Goal: Task Accomplishment & Management: Manage account settings

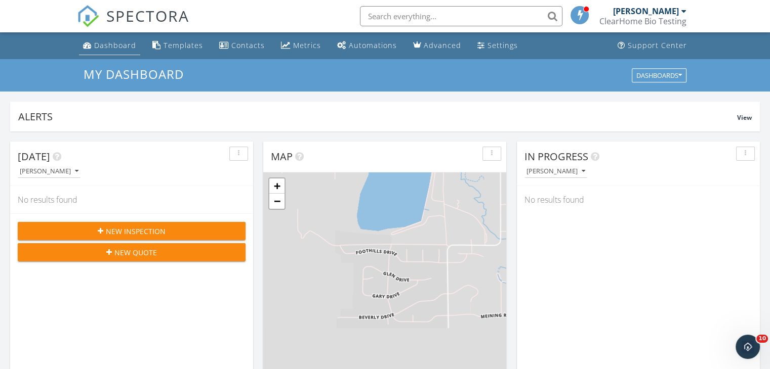
click at [127, 46] on div "Dashboard" at bounding box center [115, 45] width 42 height 10
click at [641, 16] on div "ClearHome Bio Testing" at bounding box center [642, 21] width 87 height 10
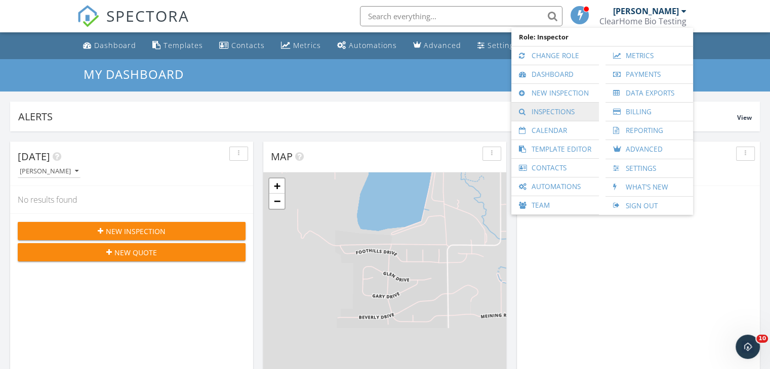
click at [555, 108] on link "Inspections" at bounding box center [554, 112] width 77 height 18
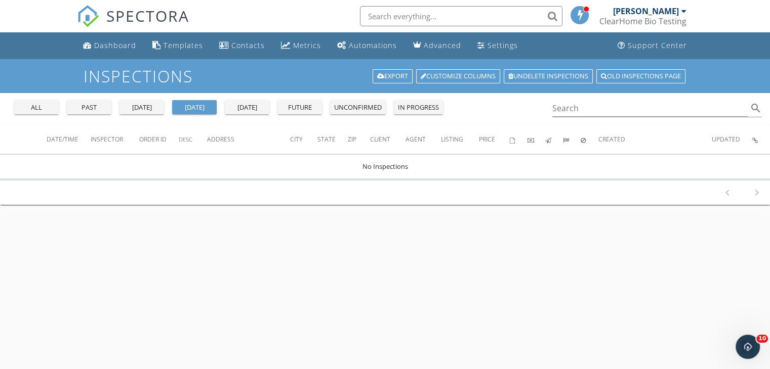
click at [294, 110] on div "future" at bounding box center [299, 108] width 36 height 10
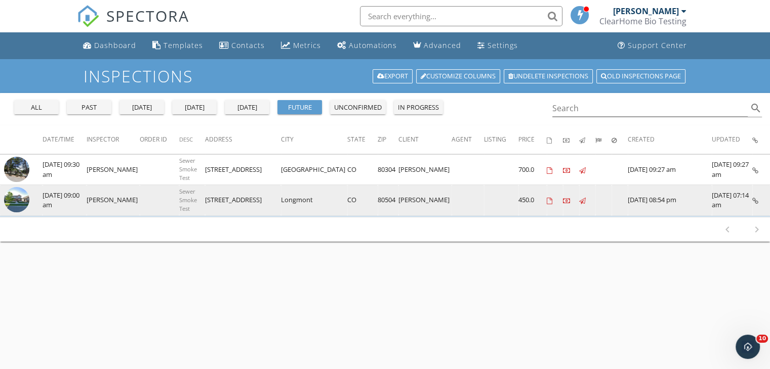
click at [579, 199] on icon at bounding box center [582, 201] width 7 height 7
click at [484, 203] on td at bounding box center [501, 200] width 34 height 31
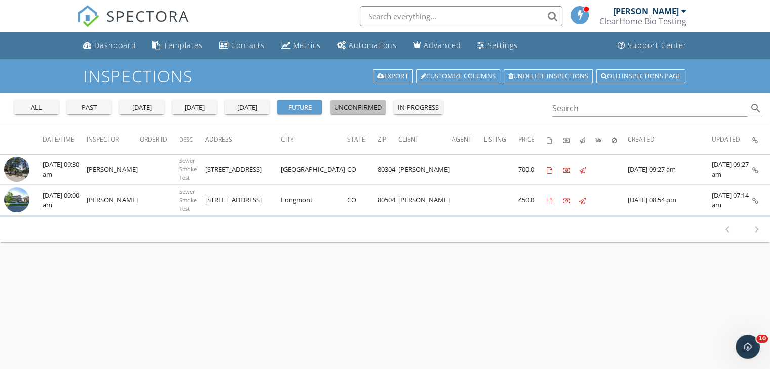
click at [352, 107] on div "unconfirmed" at bounding box center [358, 108] width 48 height 10
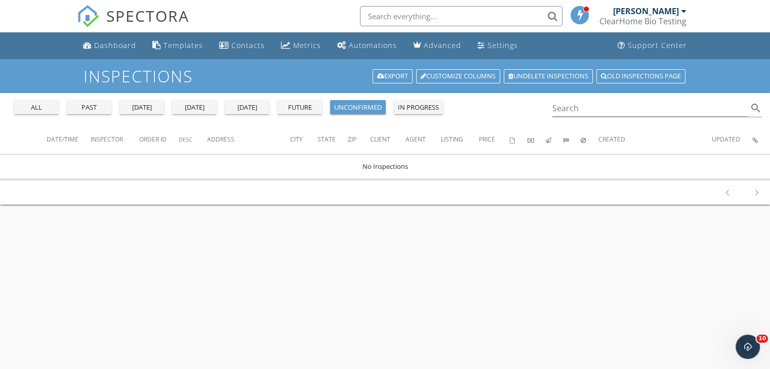
click at [306, 105] on div "future" at bounding box center [299, 108] width 36 height 10
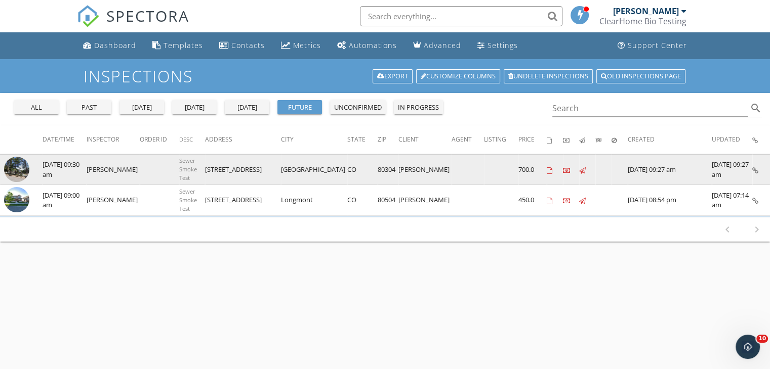
click at [451, 169] on td at bounding box center [467, 169] width 32 height 31
click at [579, 169] on icon at bounding box center [582, 171] width 7 height 7
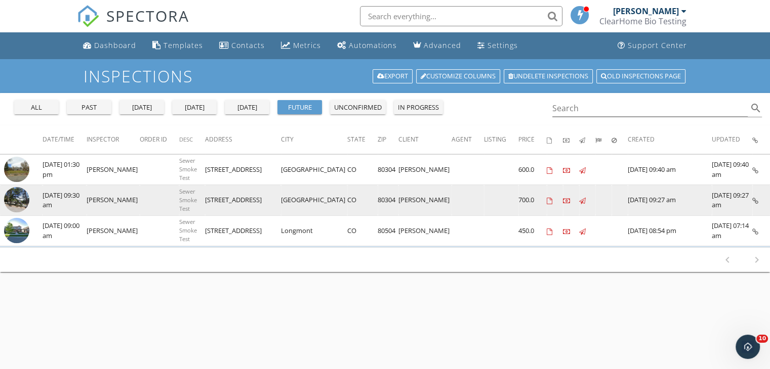
click at [753, 201] on icon at bounding box center [755, 201] width 6 height 7
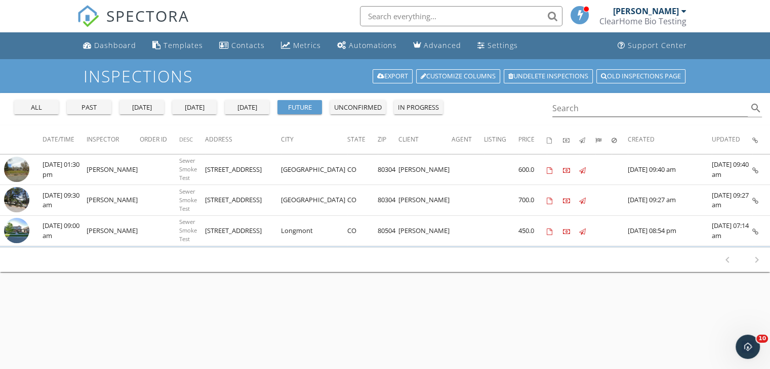
click at [351, 111] on div "unconfirmed" at bounding box center [358, 108] width 48 height 10
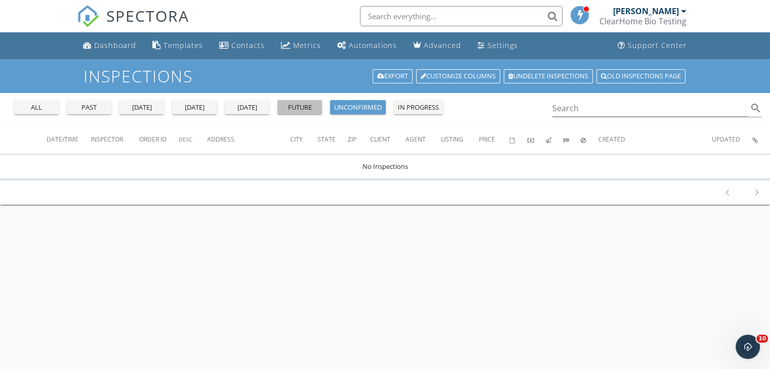
click at [312, 111] on div "future" at bounding box center [299, 108] width 36 height 10
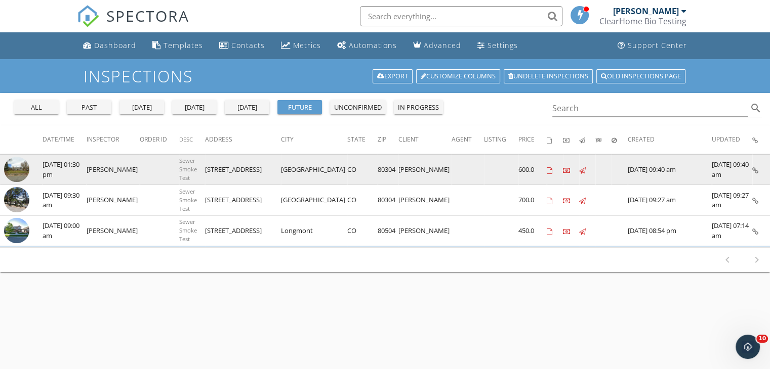
click at [484, 169] on td at bounding box center [501, 169] width 34 height 31
click at [320, 166] on td "[GEOGRAPHIC_DATA]" at bounding box center [314, 169] width 66 height 31
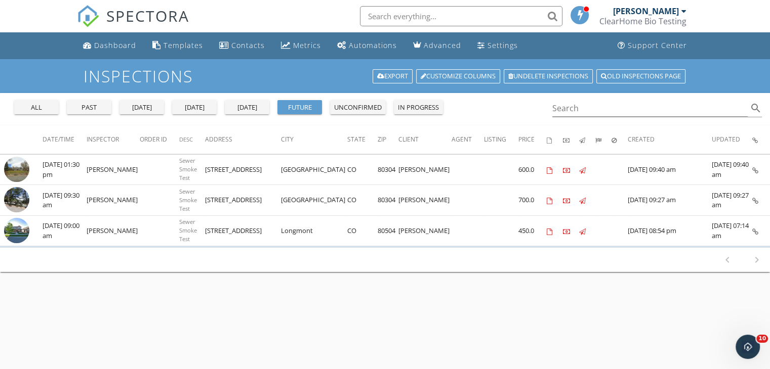
click at [43, 111] on div "all" at bounding box center [36, 108] width 36 height 10
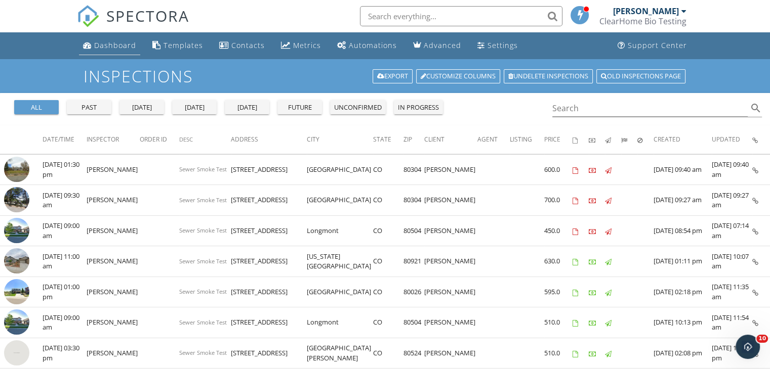
click at [108, 39] on link "Dashboard" at bounding box center [109, 45] width 61 height 19
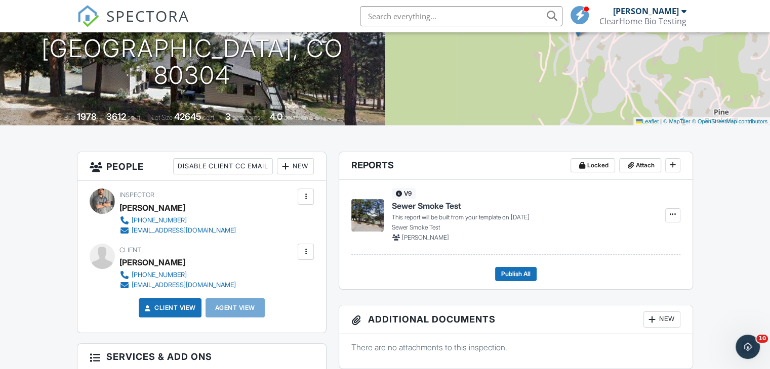
scroll to position [144, 0]
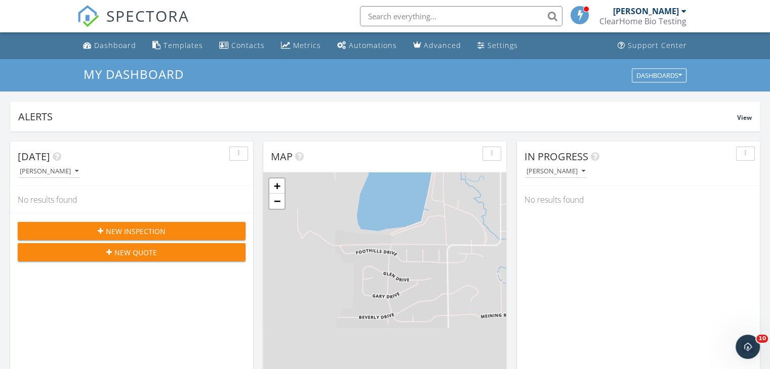
click at [680, 14] on div "[PERSON_NAME]" at bounding box center [649, 11] width 73 height 10
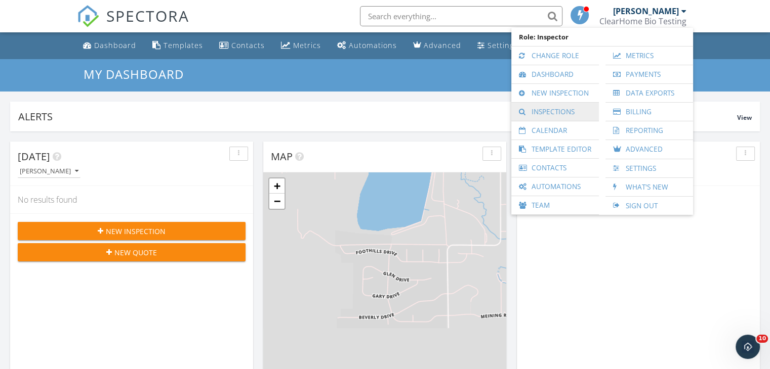
click at [558, 116] on link "Inspections" at bounding box center [554, 112] width 77 height 18
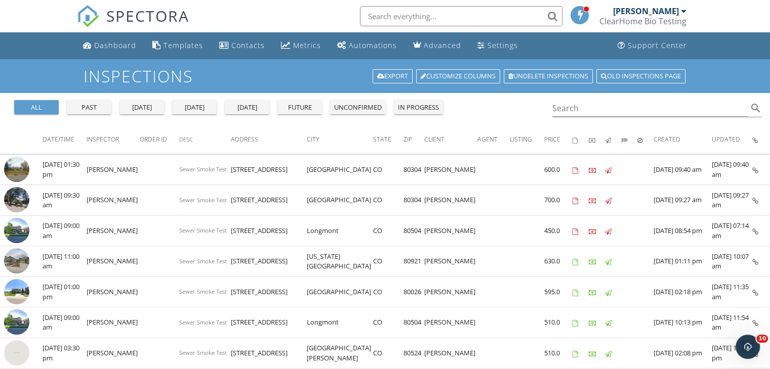
click at [255, 113] on button "[DATE]" at bounding box center [247, 107] width 45 height 14
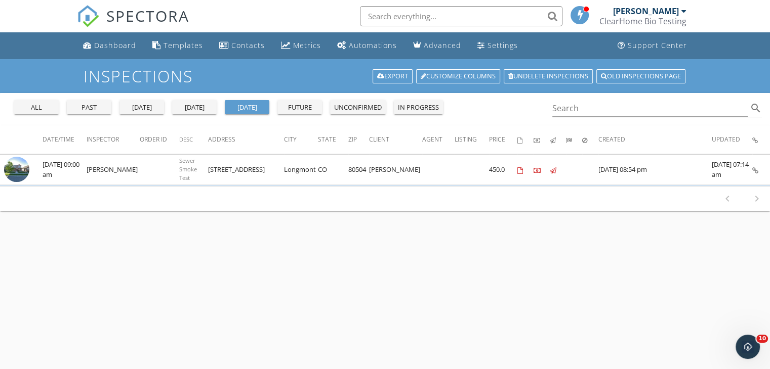
click at [287, 113] on button "future" at bounding box center [299, 107] width 45 height 14
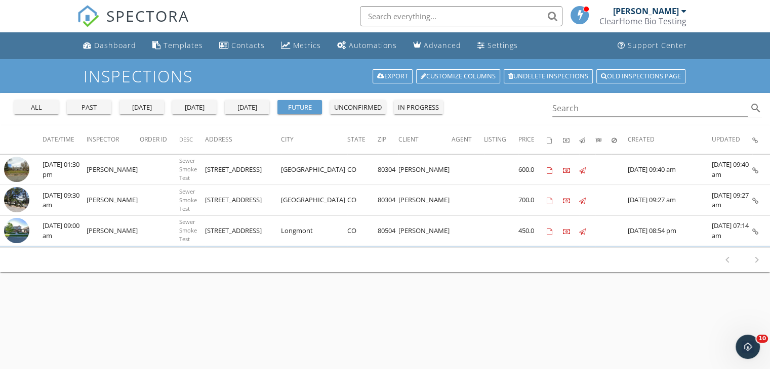
click at [256, 106] on div "tomorrow" at bounding box center [247, 108] width 36 height 10
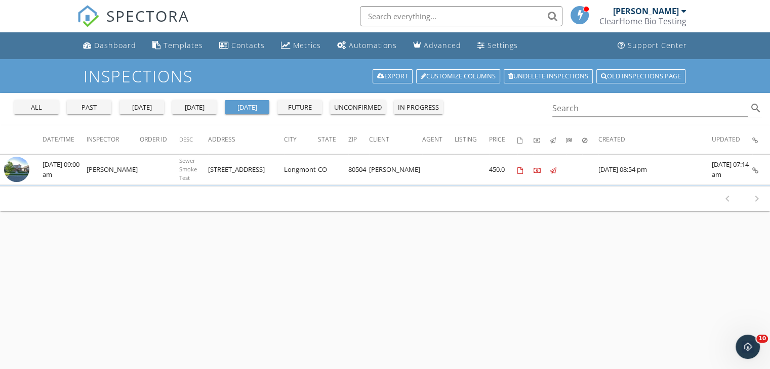
click at [288, 110] on div "future" at bounding box center [299, 108] width 36 height 10
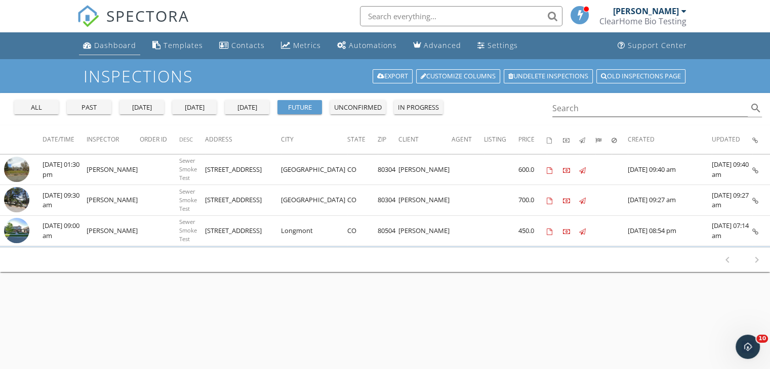
click at [126, 45] on div "Dashboard" at bounding box center [115, 45] width 42 height 10
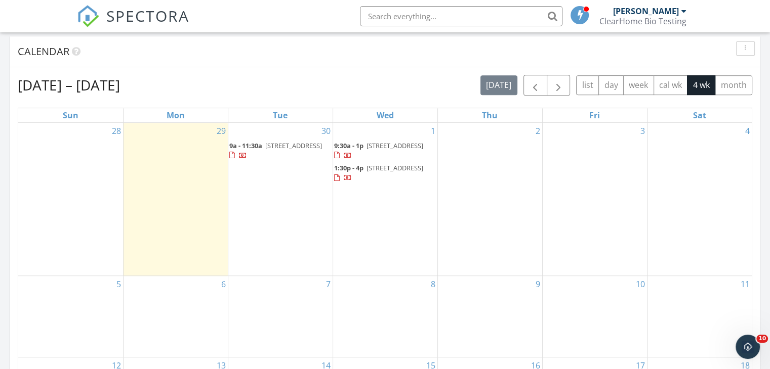
scroll to position [409, 0]
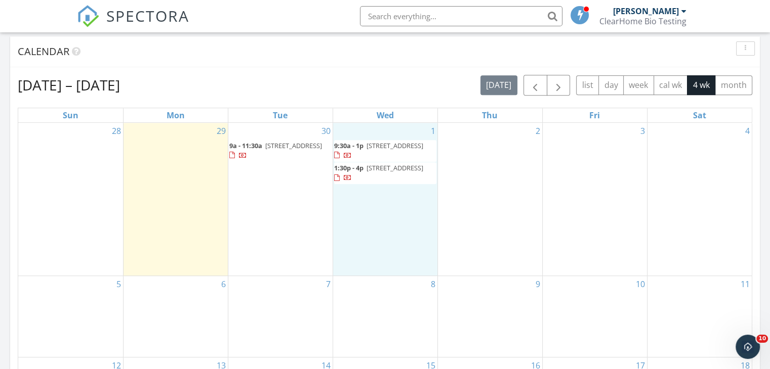
click at [389, 202] on div "1 9:30a - 1p [STREET_ADDRESS] 1:30p - 4p [STREET_ADDRESS]" at bounding box center [385, 199] width 104 height 153
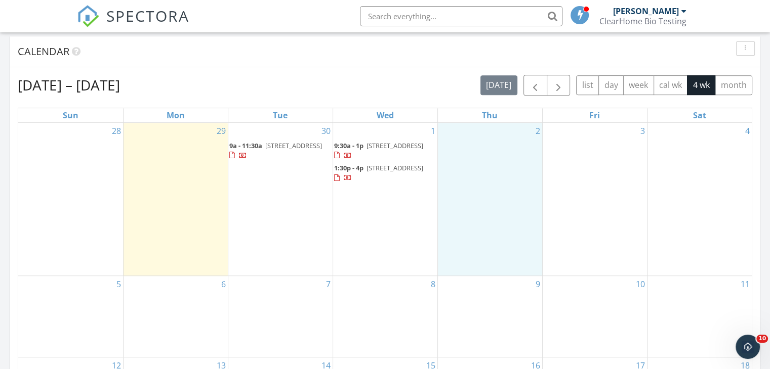
click at [454, 201] on div "2" at bounding box center [490, 199] width 104 height 153
click at [368, 172] on span "[STREET_ADDRESS]" at bounding box center [394, 167] width 57 height 9
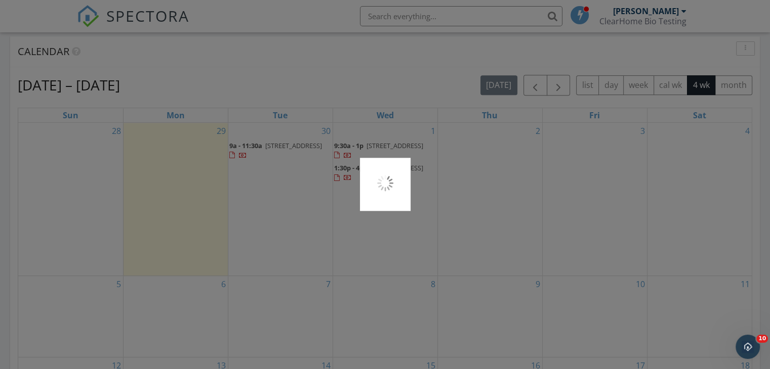
click at [368, 172] on div at bounding box center [385, 184] width 51 height 53
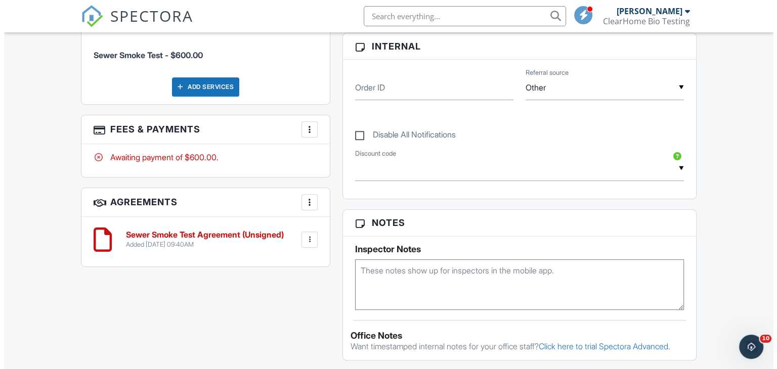
scroll to position [504, 0]
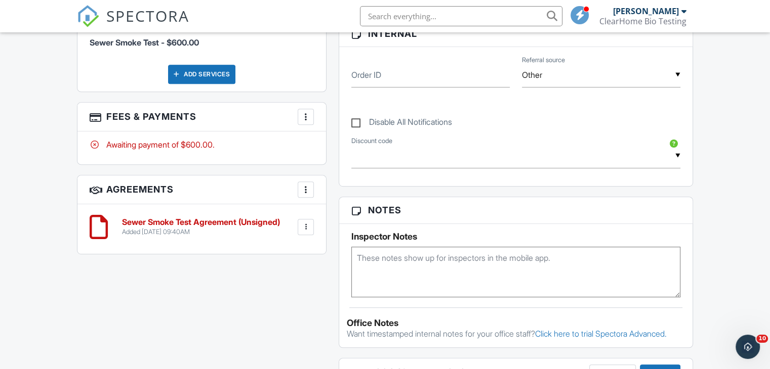
click at [302, 120] on div at bounding box center [306, 117] width 10 height 10
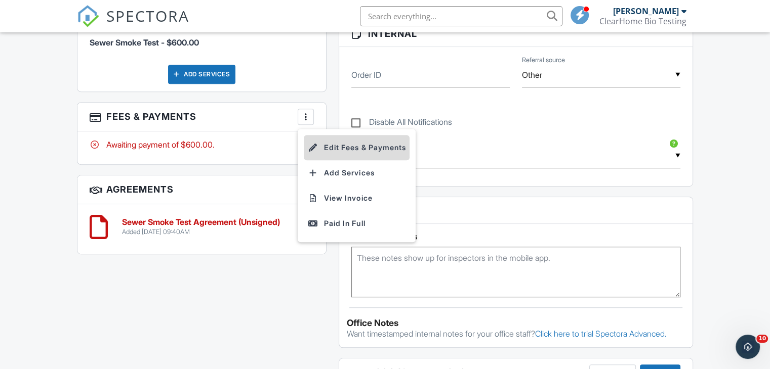
click at [337, 141] on li "Edit Fees & Payments" at bounding box center [357, 147] width 106 height 25
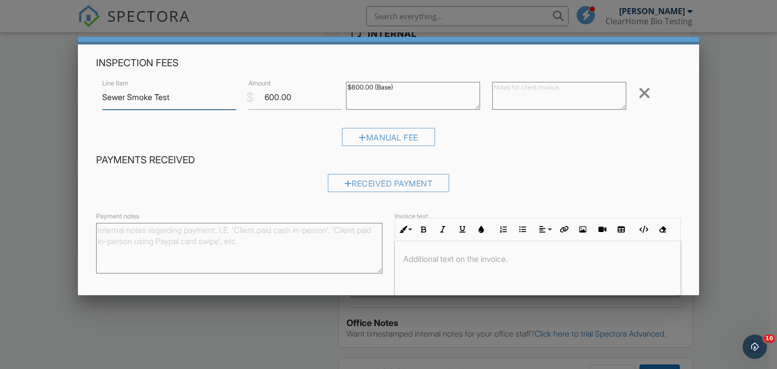
scroll to position [30, 0]
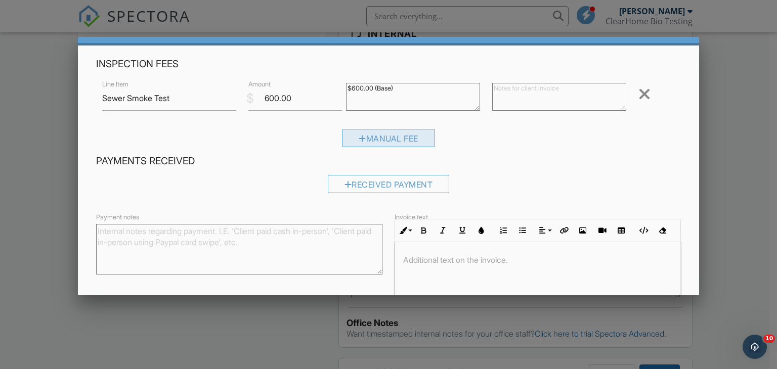
click at [404, 143] on div "Manual Fee" at bounding box center [388, 138] width 93 height 18
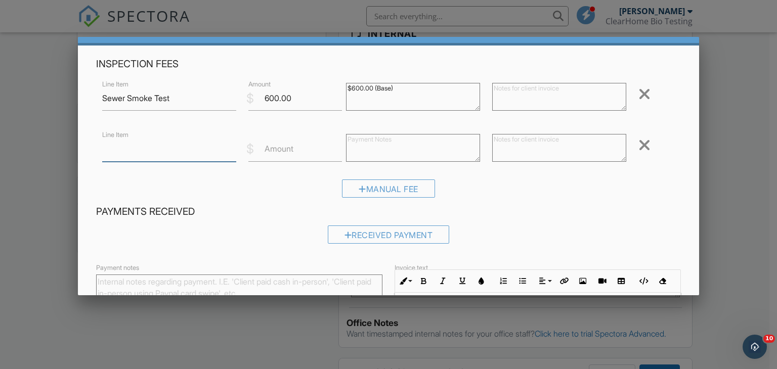
click at [176, 150] on input "Line Item" at bounding box center [169, 149] width 134 height 25
click at [176, 150] on input "s" at bounding box center [169, 149] width 134 height 25
type input "e"
type input "Sewer Smoke Test"
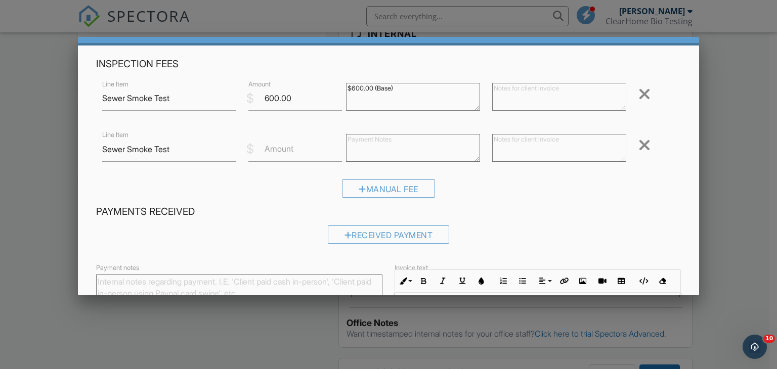
click at [268, 146] on label "Amount" at bounding box center [279, 148] width 29 height 11
click at [268, 146] on input "Amount" at bounding box center [295, 149] width 94 height 25
click at [304, 192] on div "Manual Fee" at bounding box center [389, 193] width 586 height 26
click at [639, 88] on div at bounding box center [645, 94] width 12 height 16
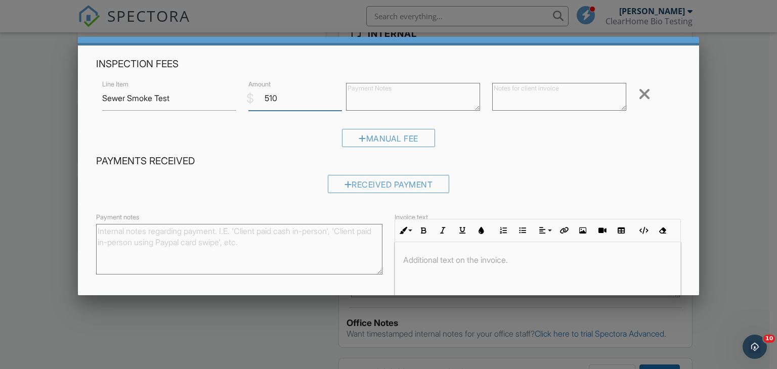
click at [285, 107] on input "510" at bounding box center [295, 98] width 94 height 25
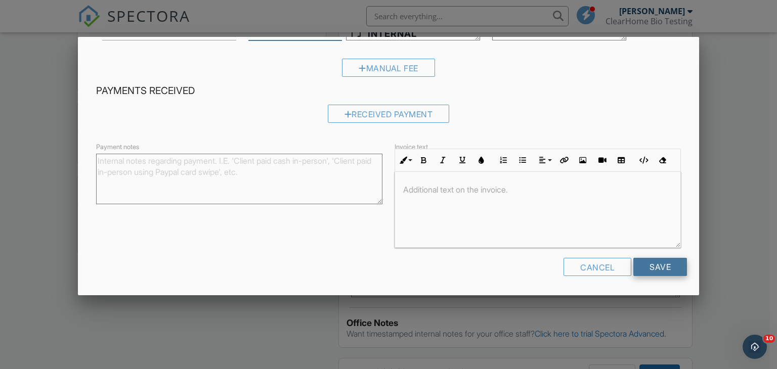
type input "510.00"
click at [652, 262] on input "Save" at bounding box center [661, 267] width 54 height 18
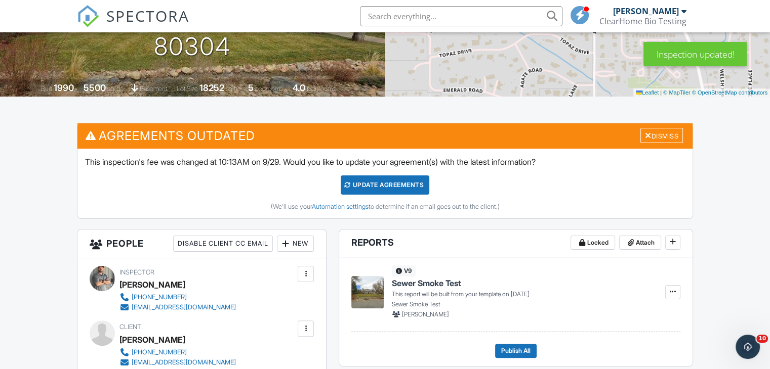
click at [386, 183] on div "Update Agreements" at bounding box center [385, 185] width 89 height 19
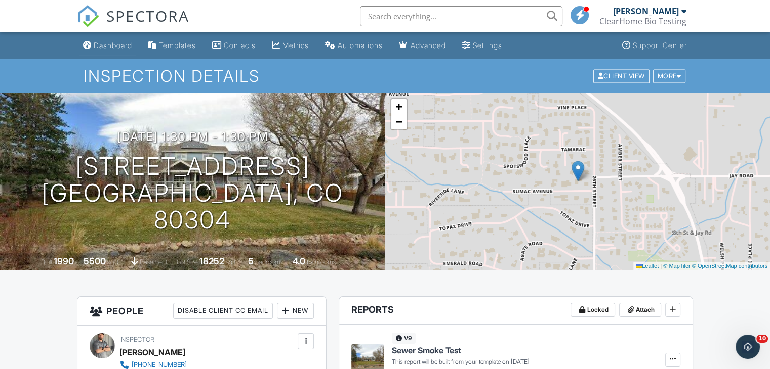
click at [126, 45] on div "Dashboard" at bounding box center [113, 45] width 38 height 9
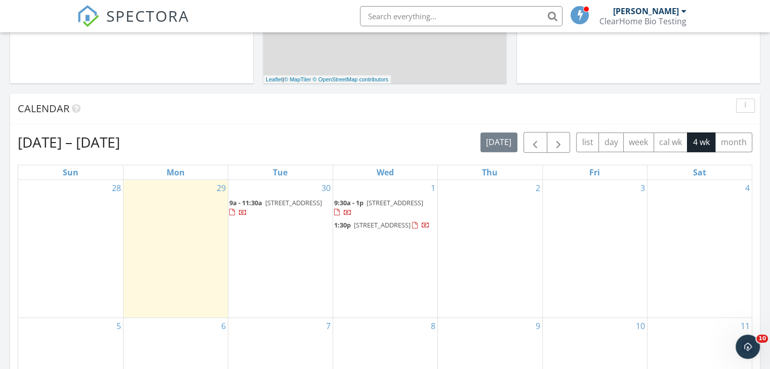
scroll to position [354, 0]
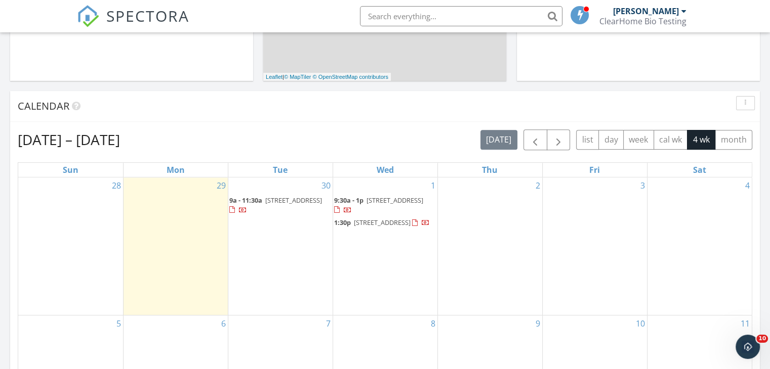
click at [247, 206] on div at bounding box center [238, 211] width 18 height 10
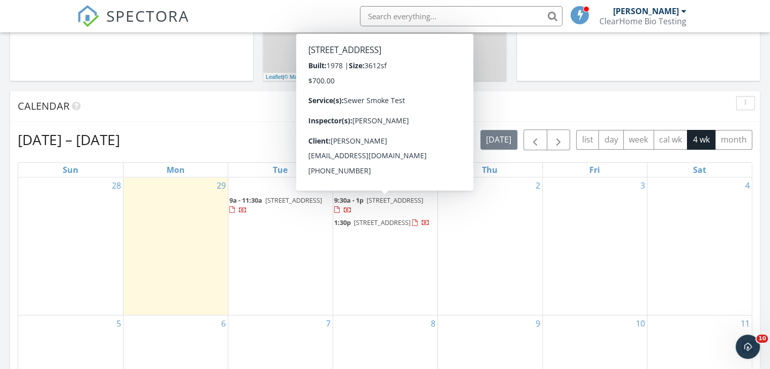
click at [412, 207] on span "9:30a - 1p [STREET_ADDRESS]" at bounding box center [385, 206] width 102 height 20
